Goal: Transaction & Acquisition: Purchase product/service

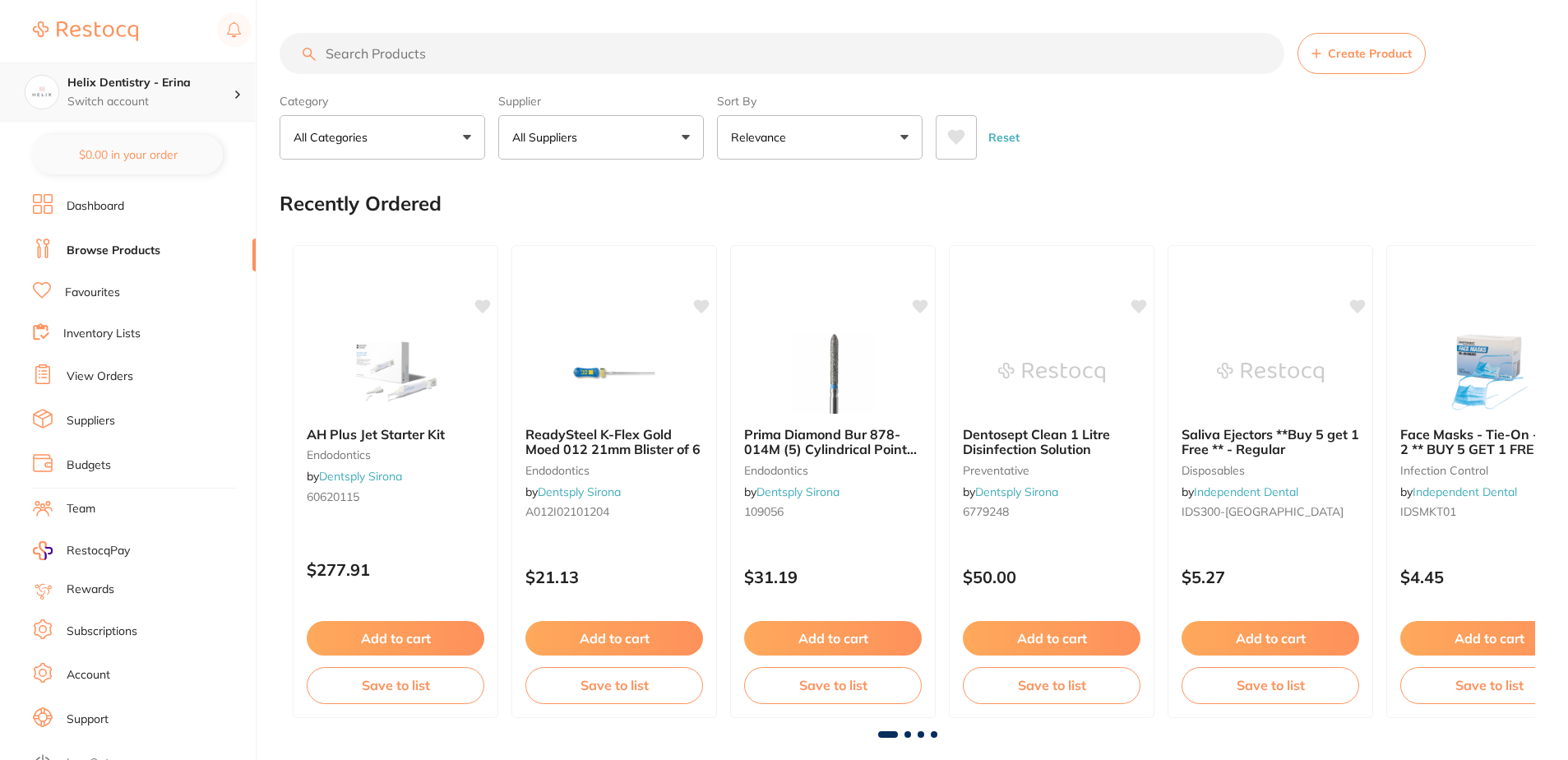
click at [226, 89] on h4 "Helix Dentistry - Erina" at bounding box center [150, 83] width 166 height 17
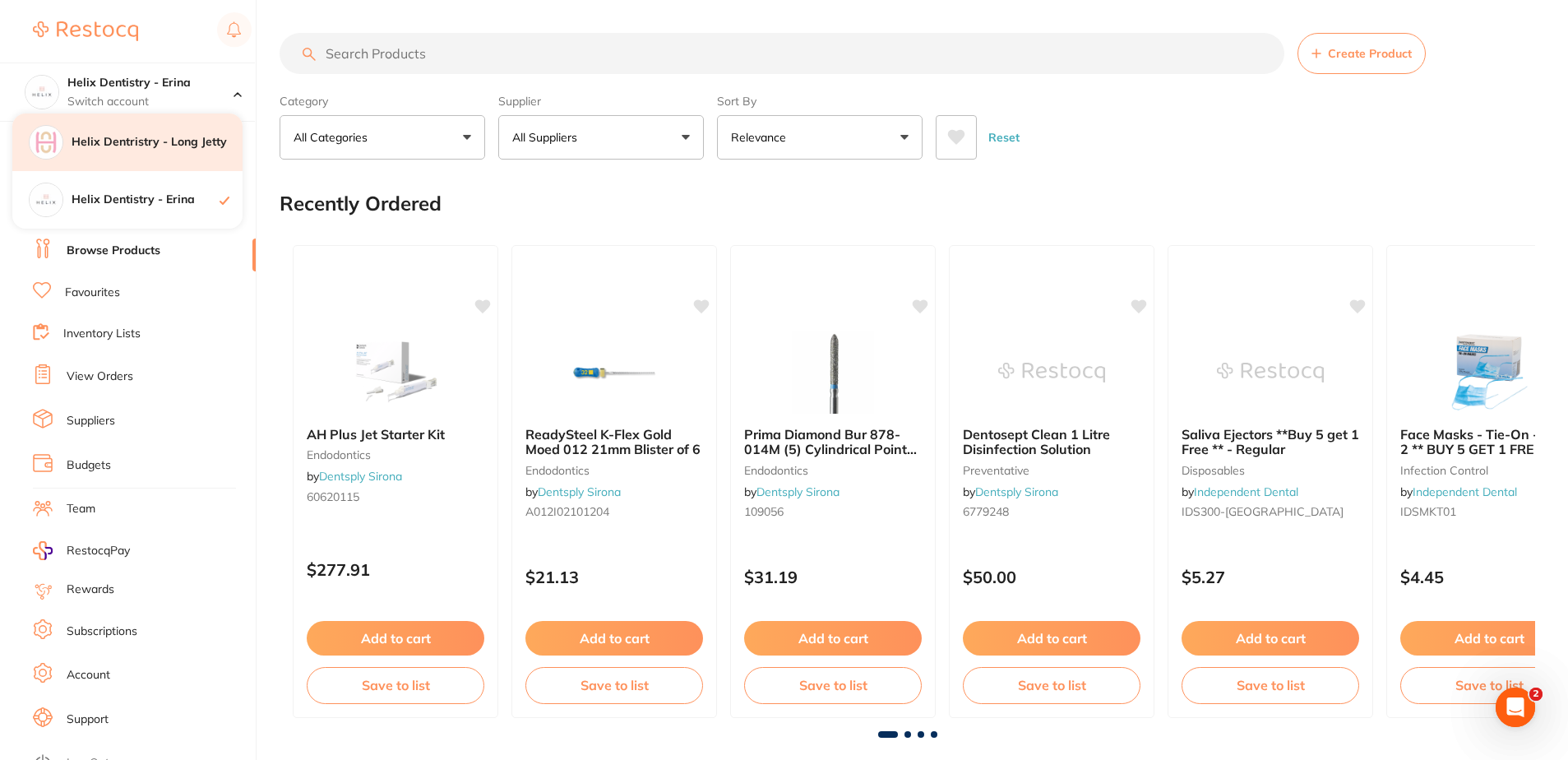
click at [177, 167] on div "Helix Dentristry - Long Jetty" at bounding box center [127, 142] width 230 height 57
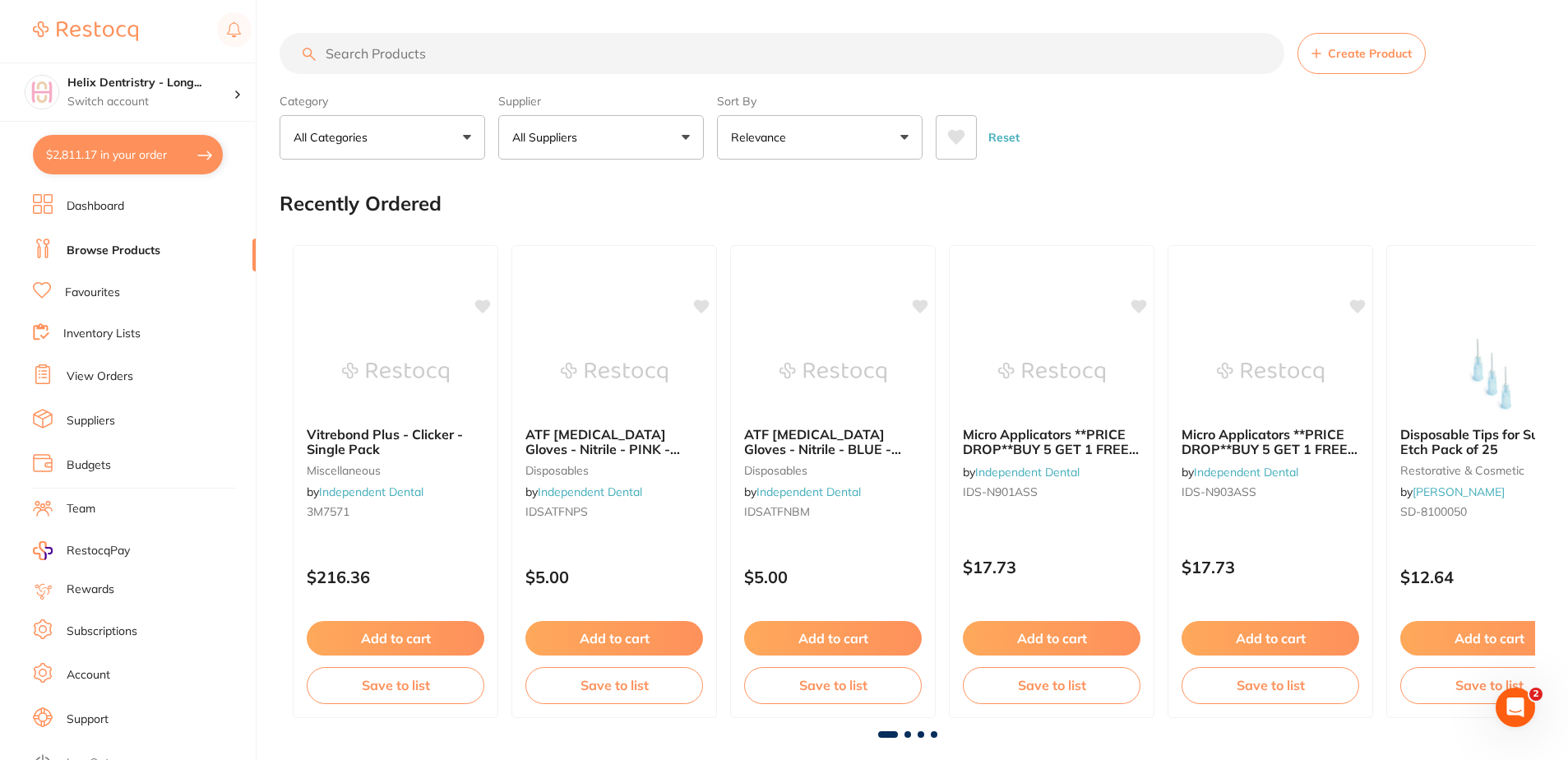
click at [169, 156] on button "$2,811.17 in your order" at bounding box center [128, 154] width 190 height 39
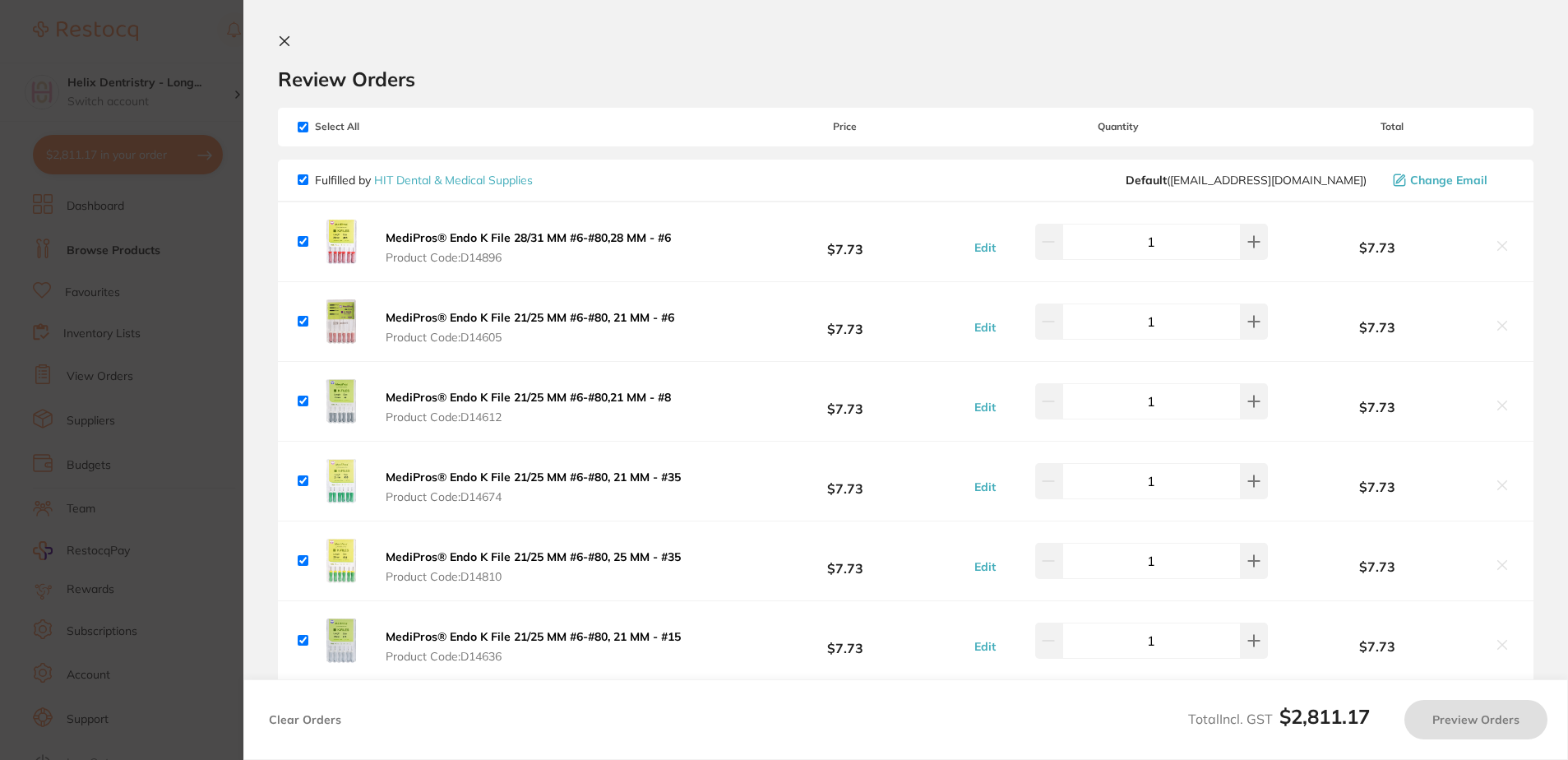
checkbox input "true"
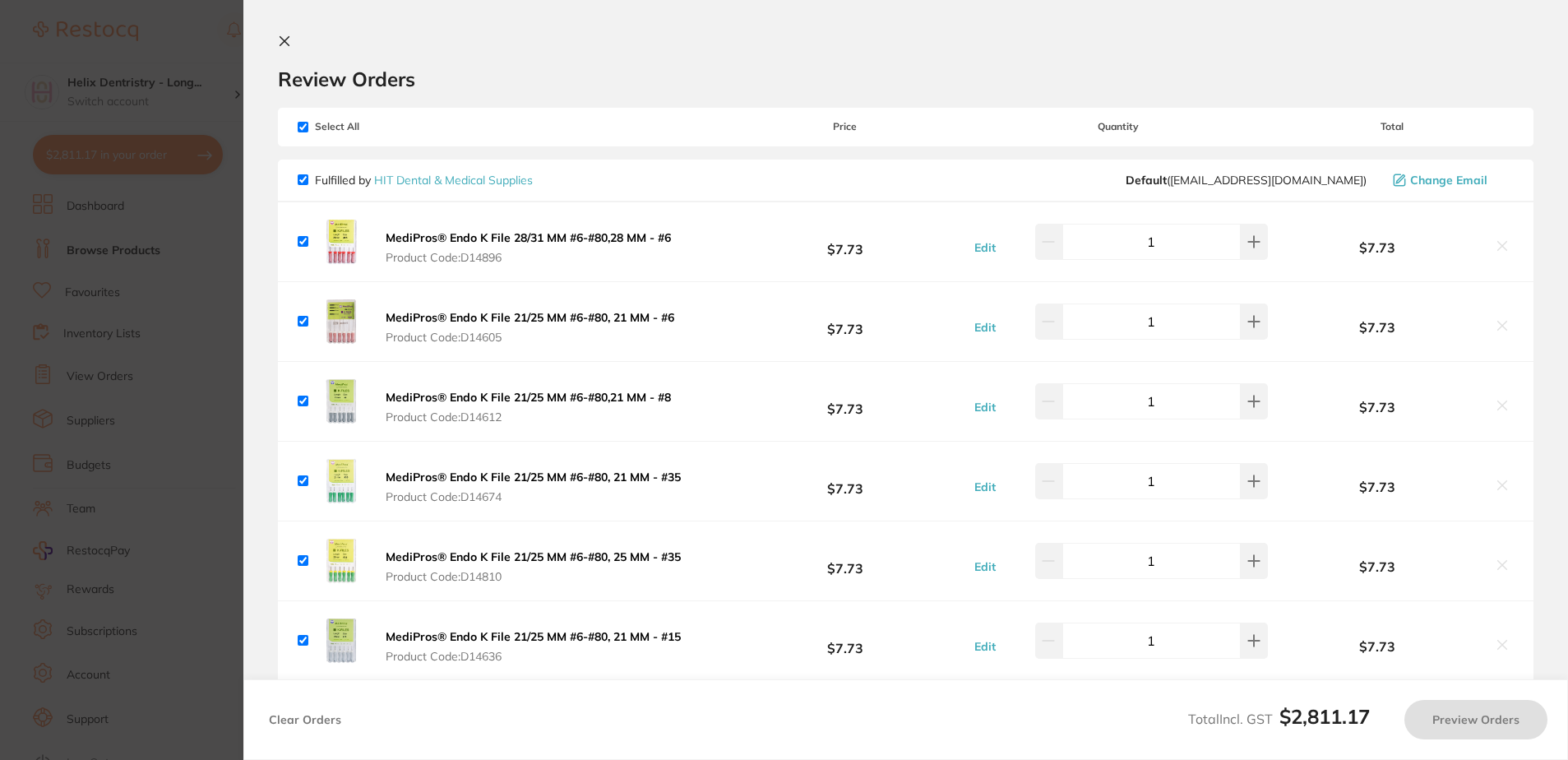
checkbox input "true"
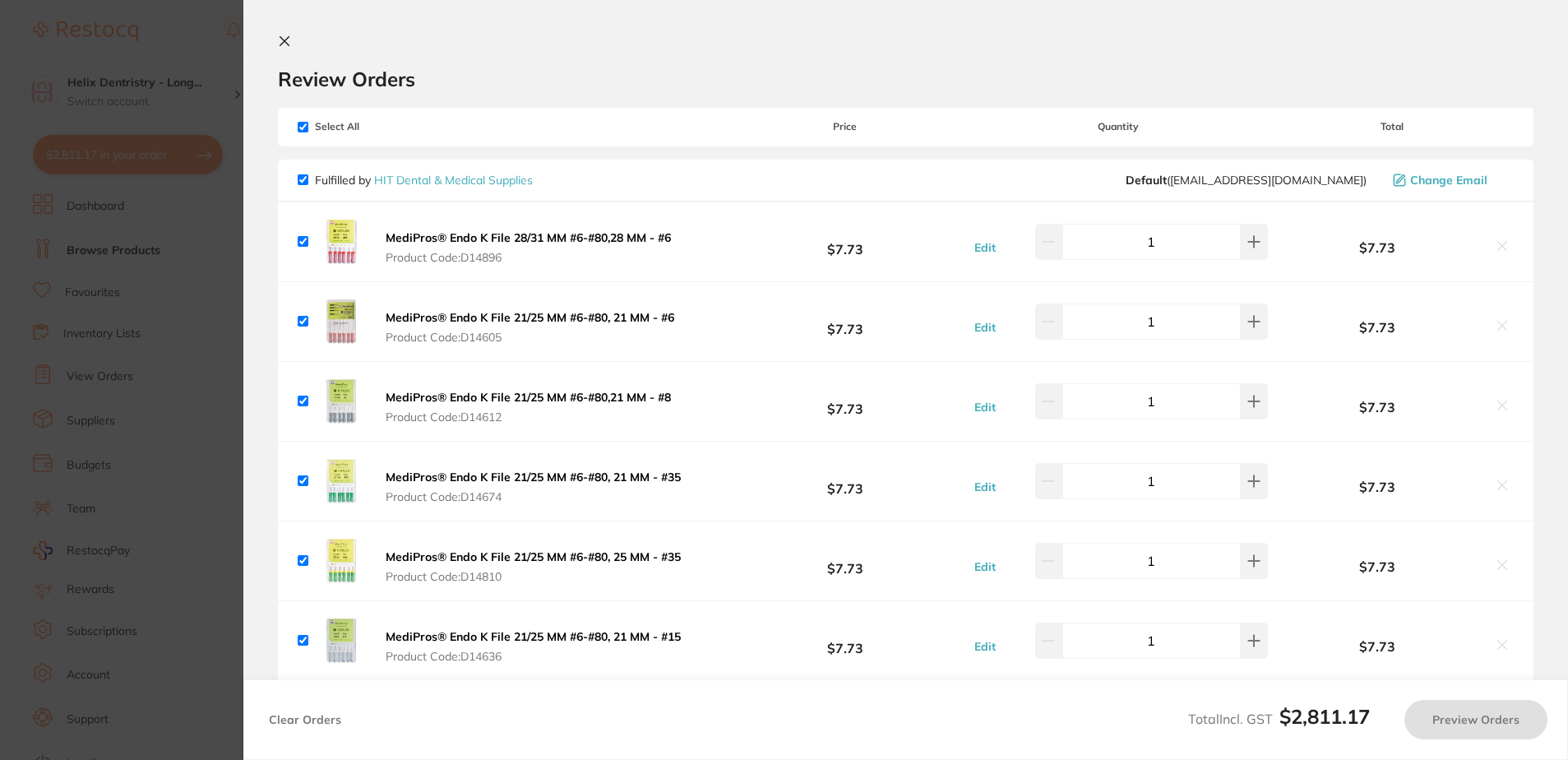
checkbox input "true"
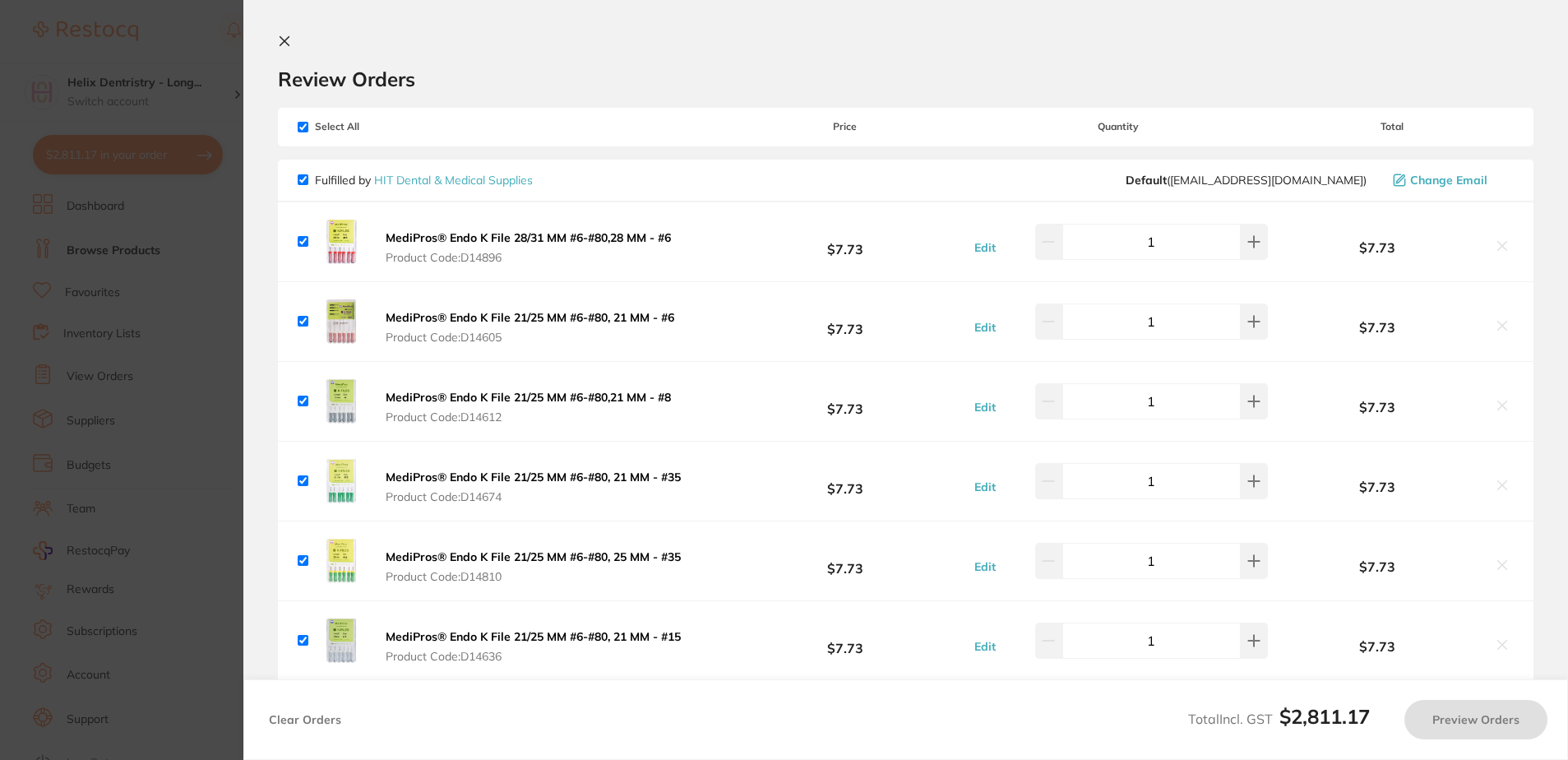
checkbox input "true"
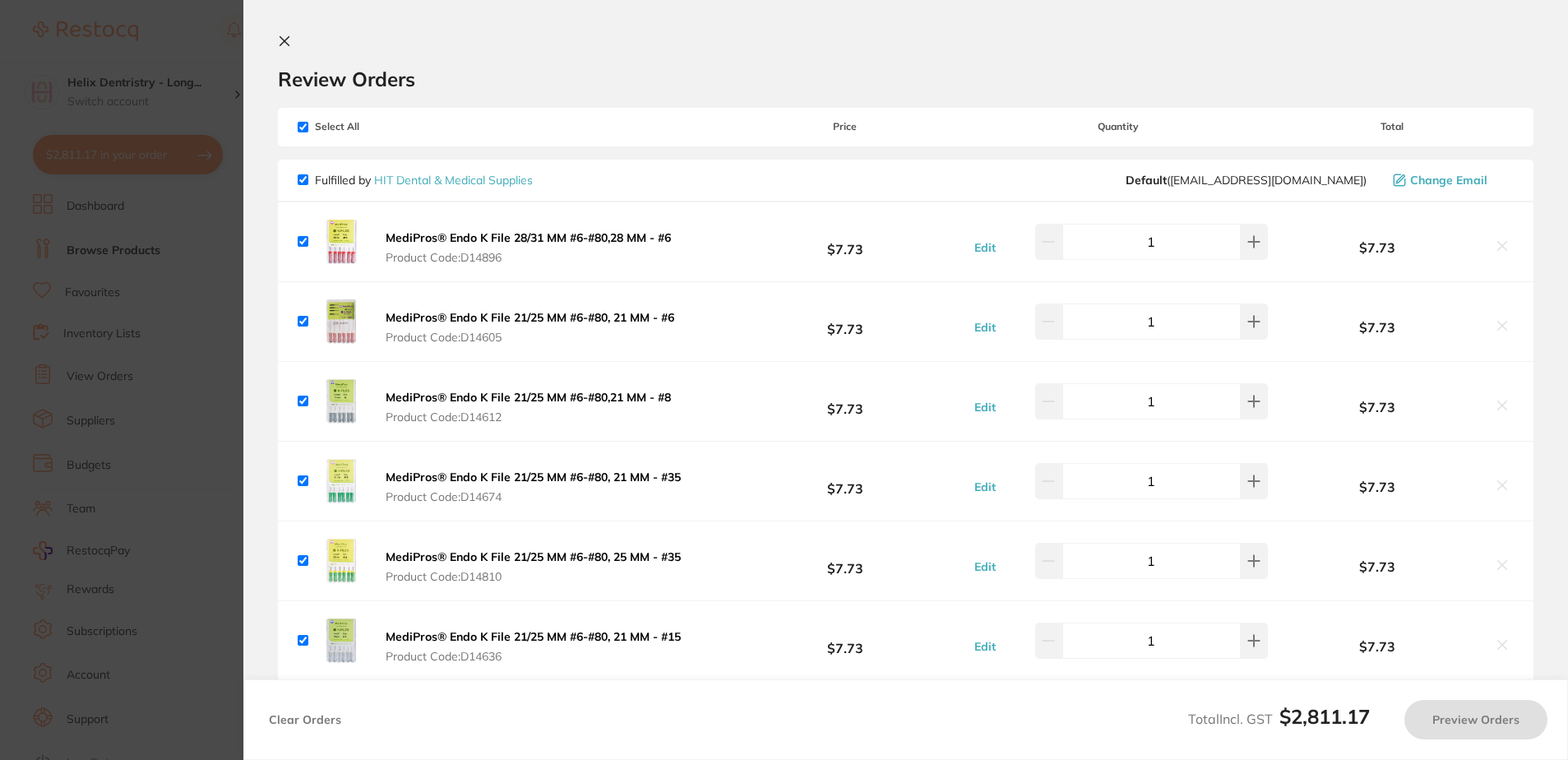
checkbox input "true"
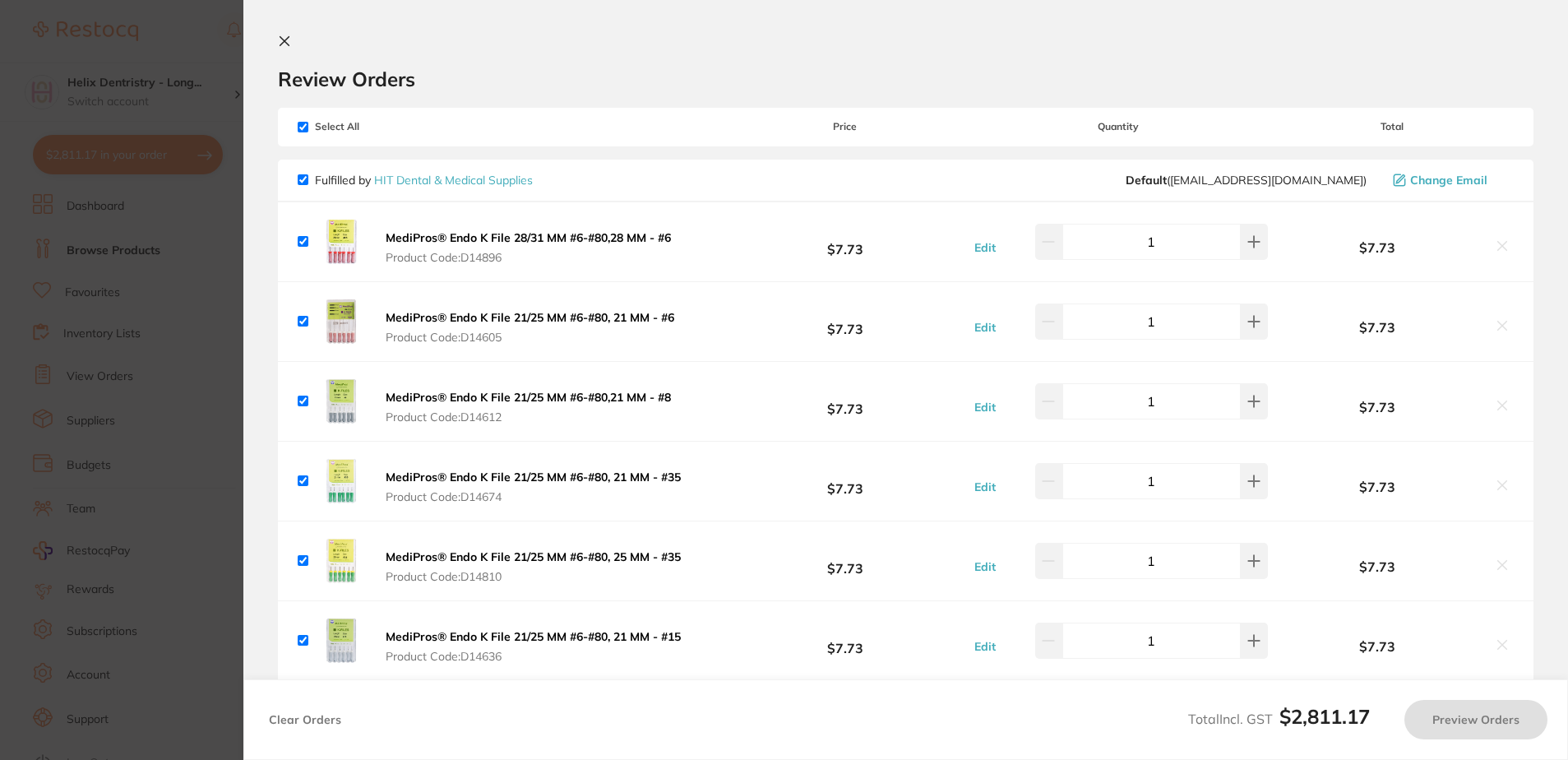
checkbox input "true"
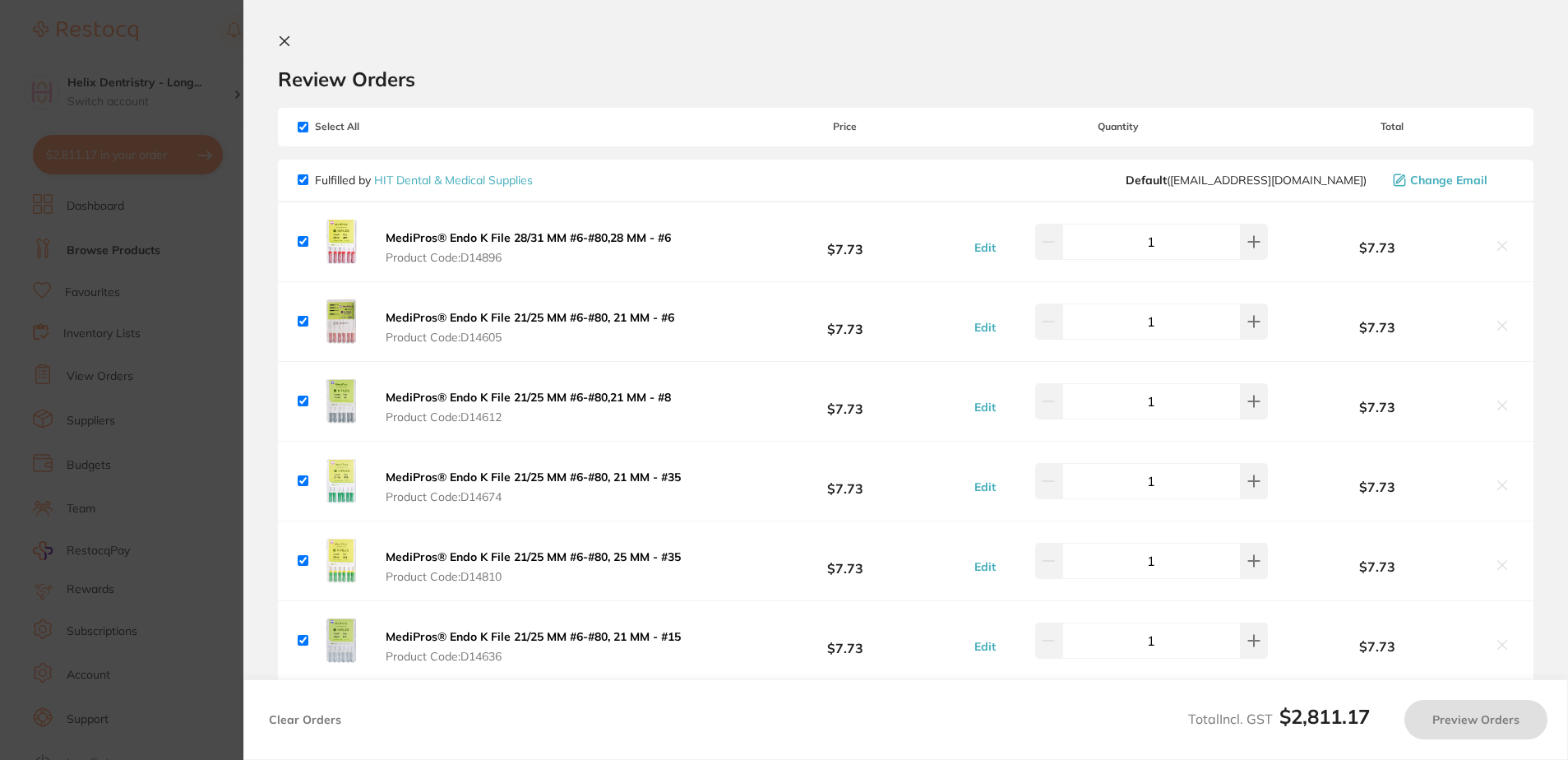
checkbox input "true"
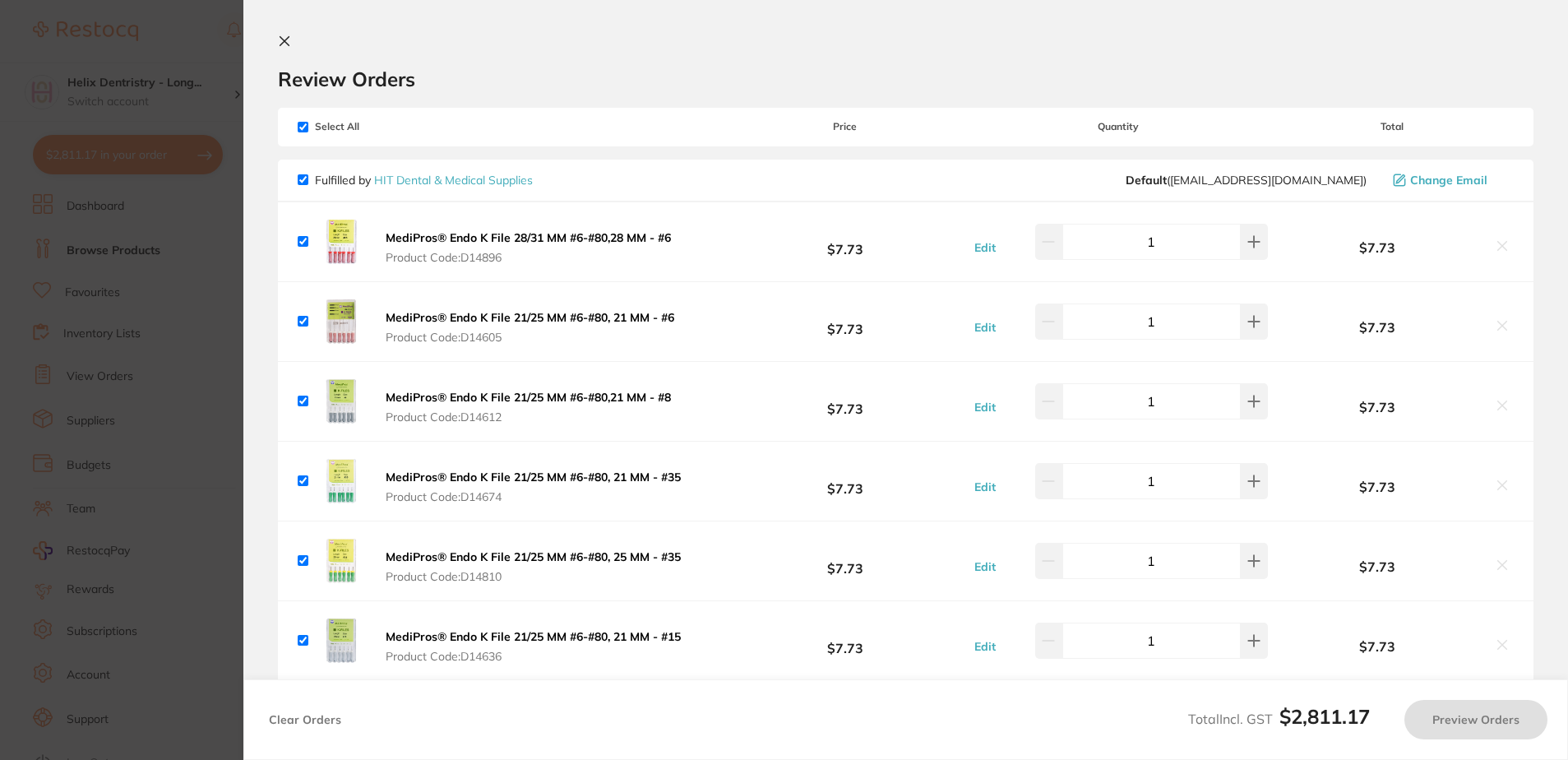
checkbox input "true"
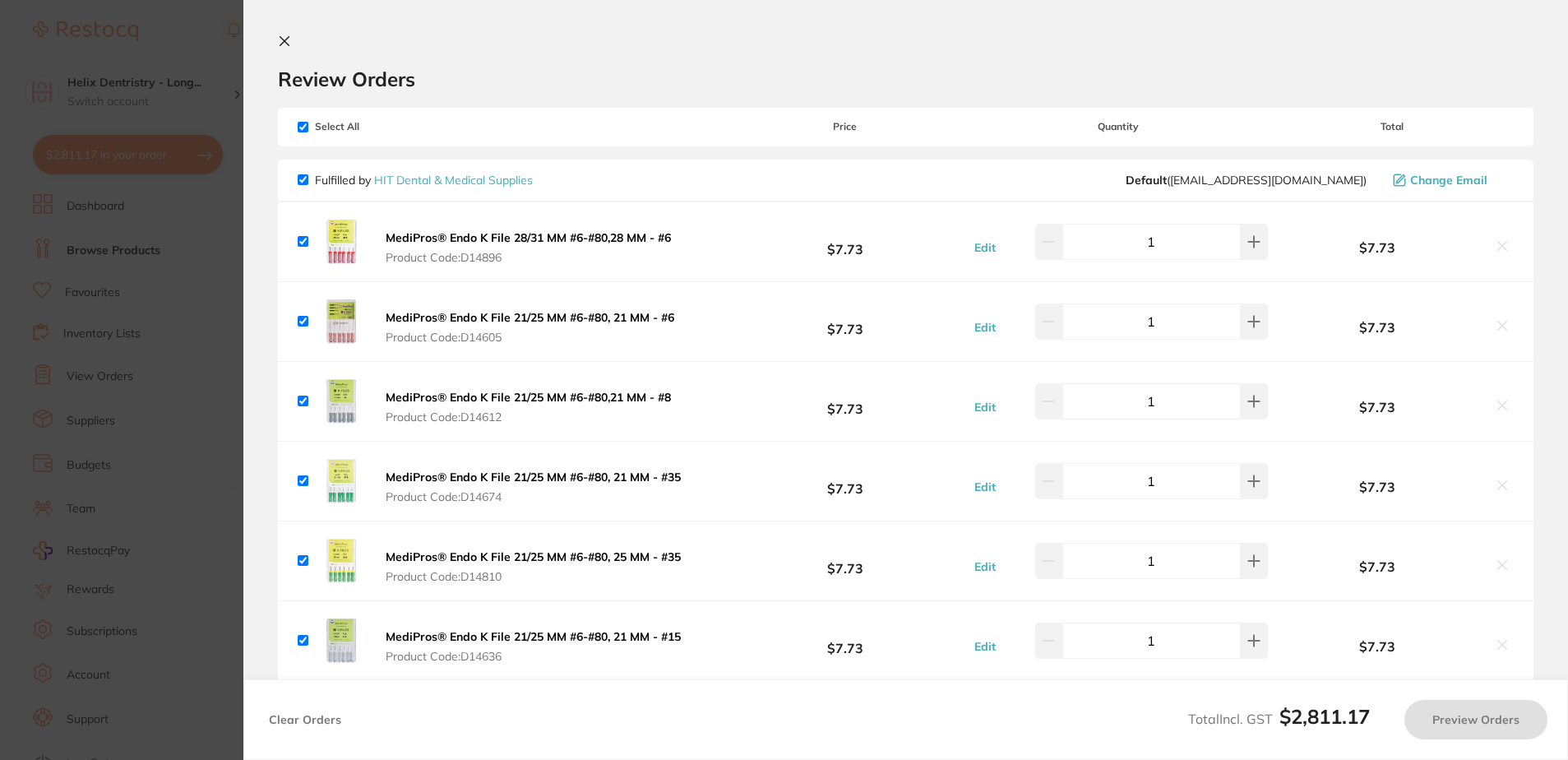
checkbox input "true"
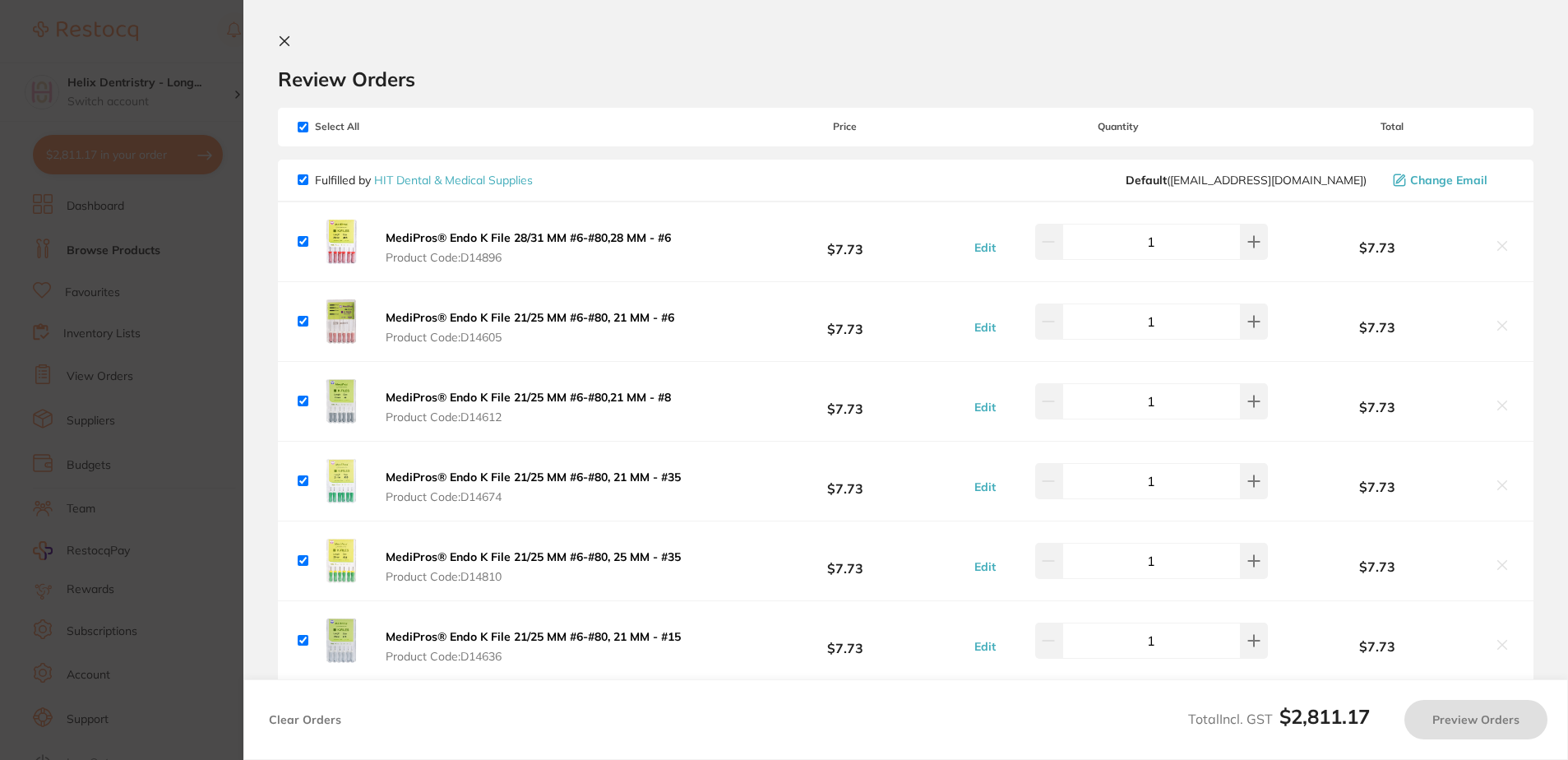
checkbox input "true"
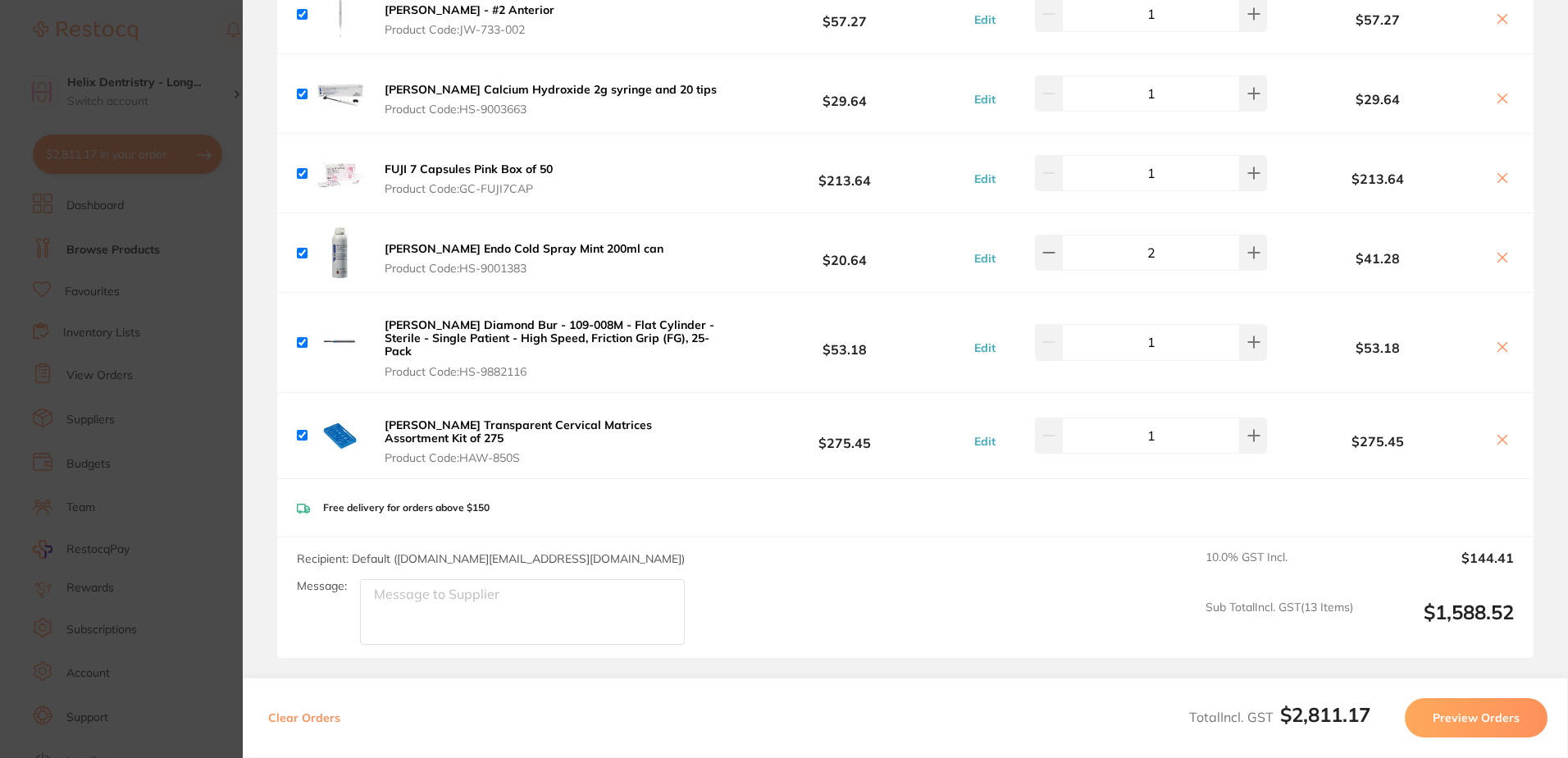
scroll to position [4556, 0]
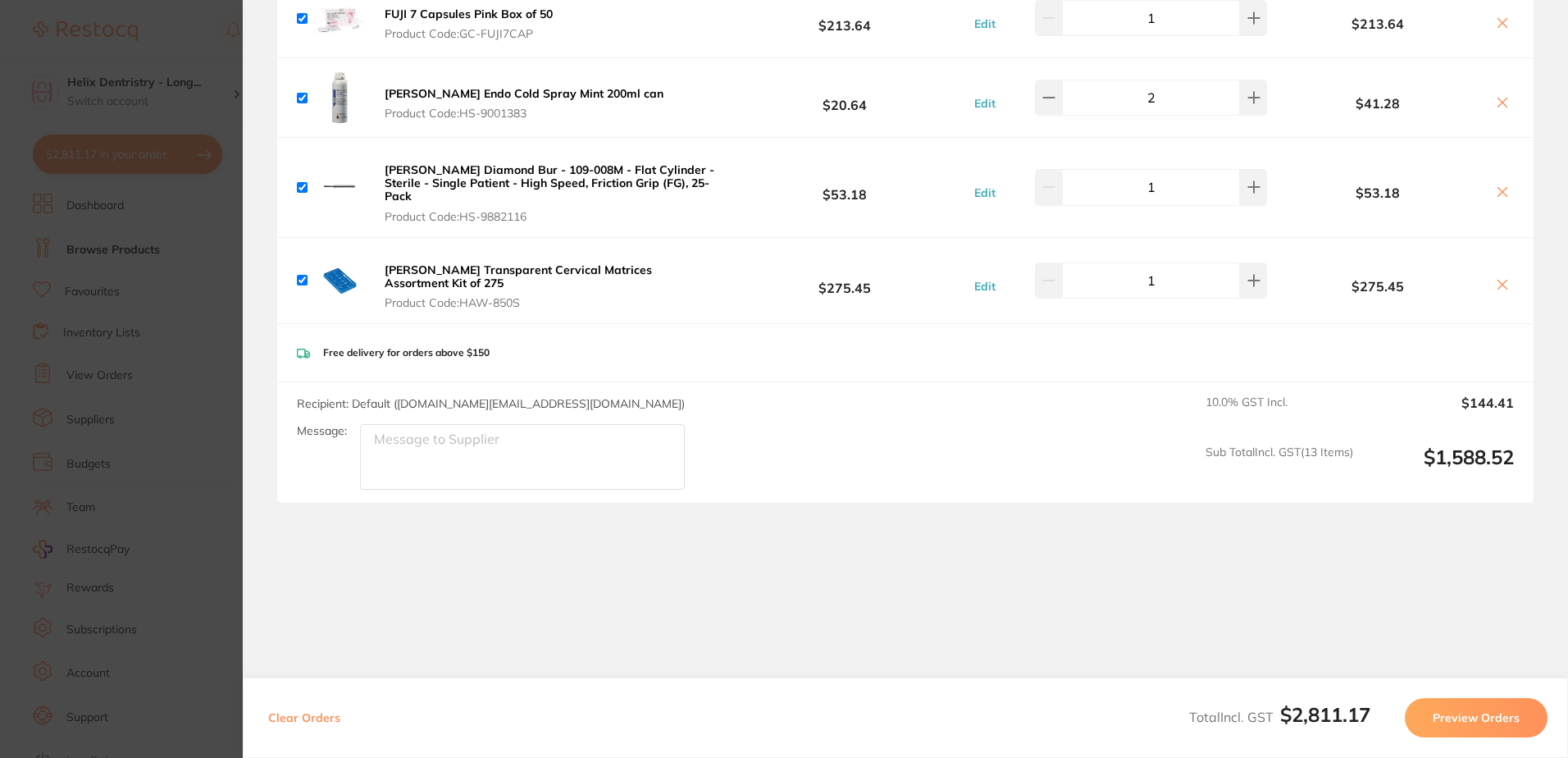
click at [184, 18] on section "Update RRP Set your pre negotiated price for this item. Item Agreed RRP (excl. …" at bounding box center [784, 379] width 1568 height 758
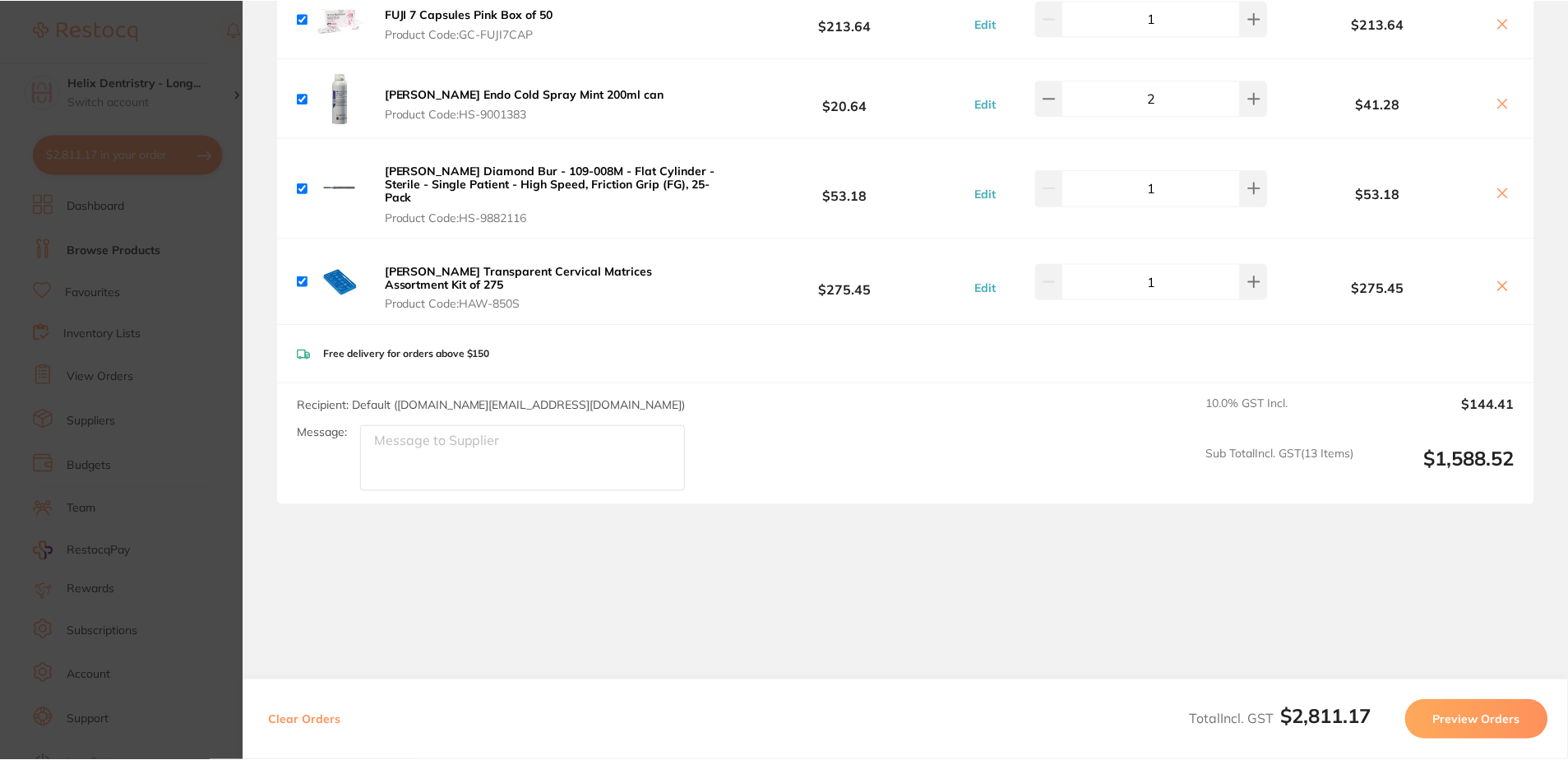
scroll to position [6, 0]
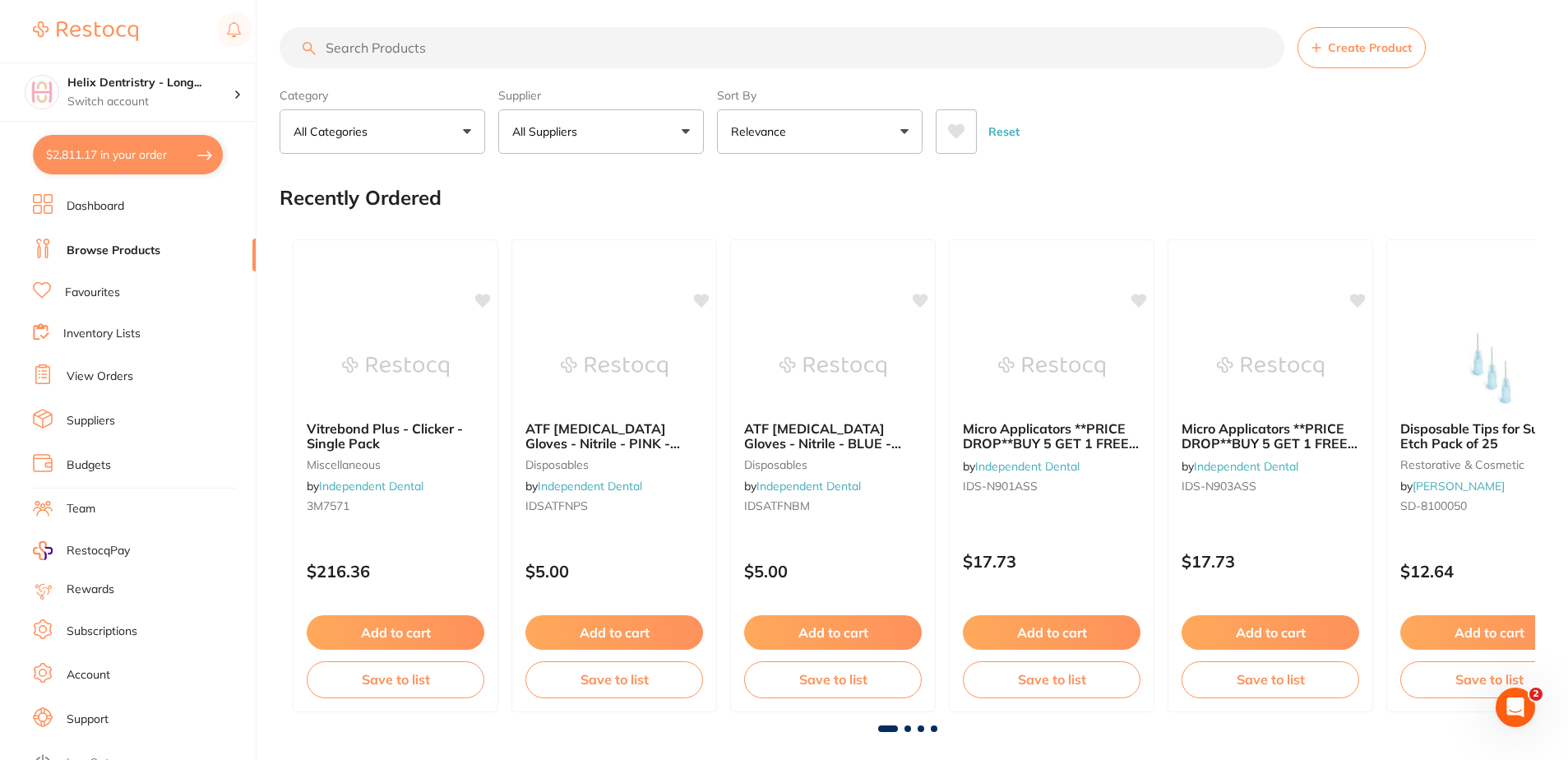
click at [766, 61] on input "search" at bounding box center [782, 47] width 1005 height 41
type input "clare"
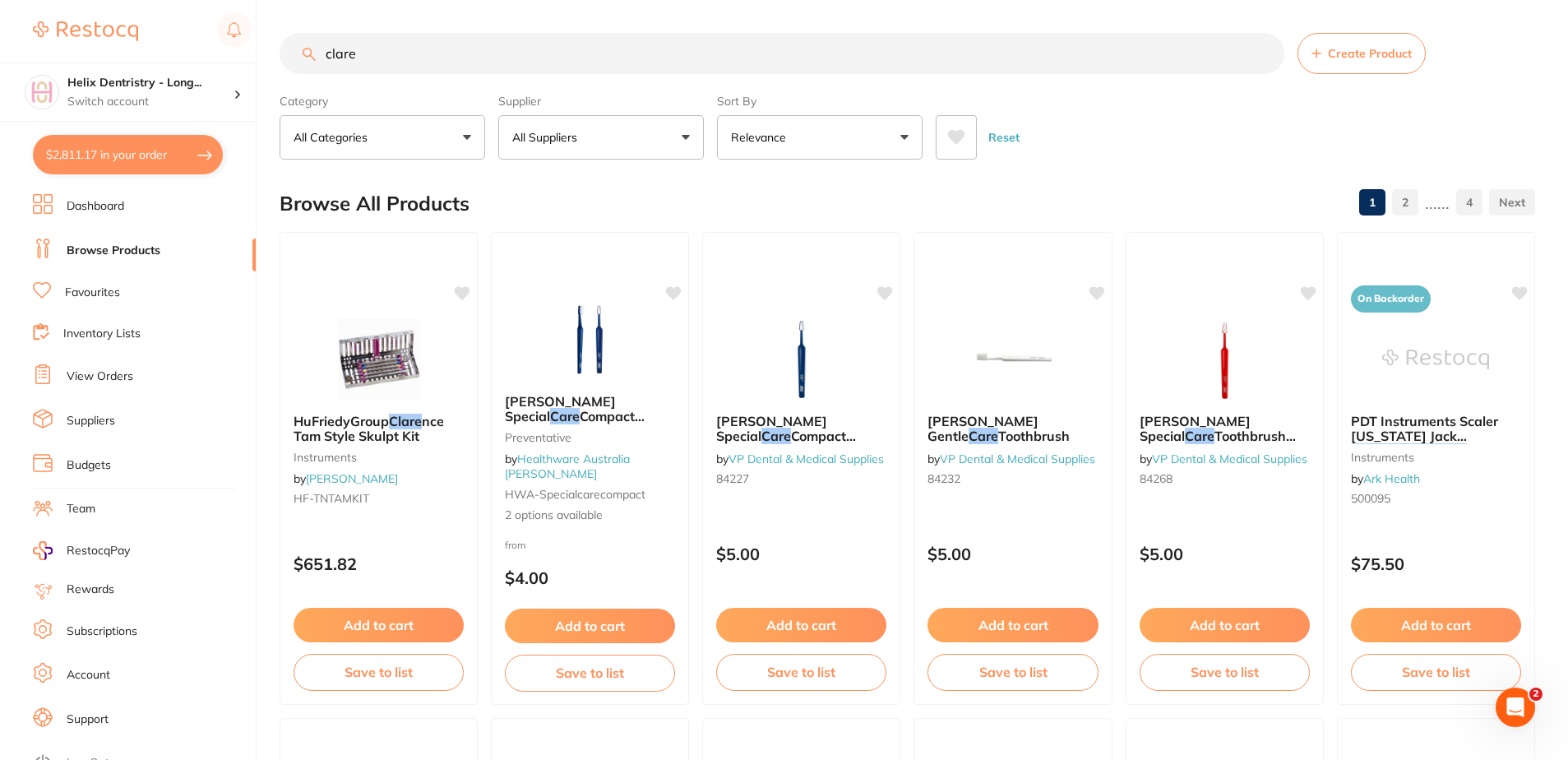
scroll to position [0, 0]
